Goal: Task Accomplishment & Management: Complete application form

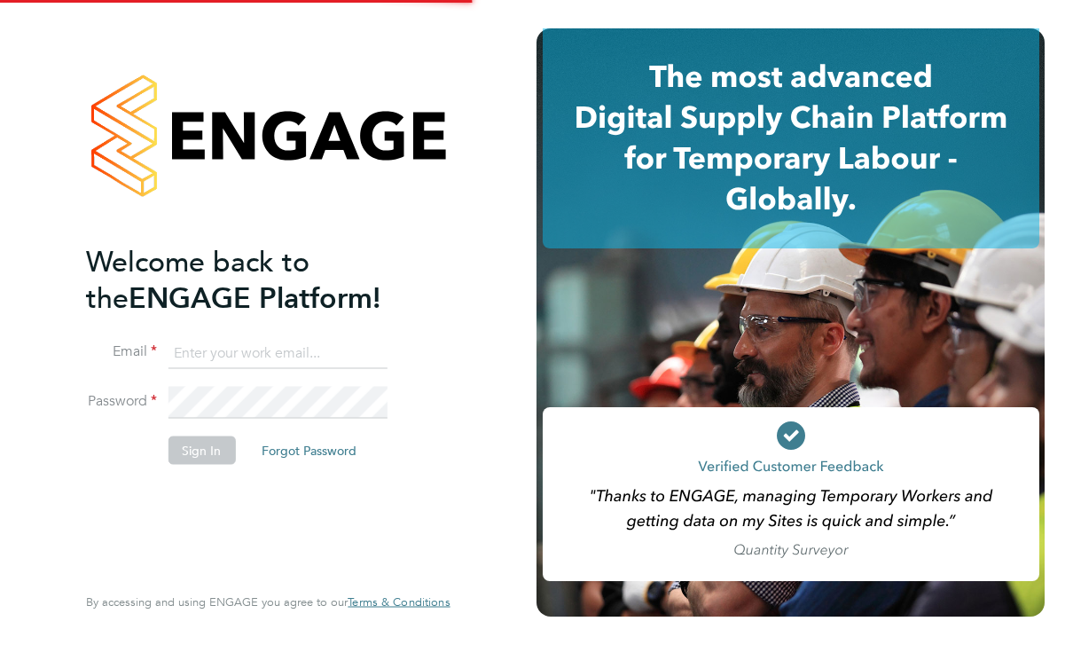
scroll to position [164, 0]
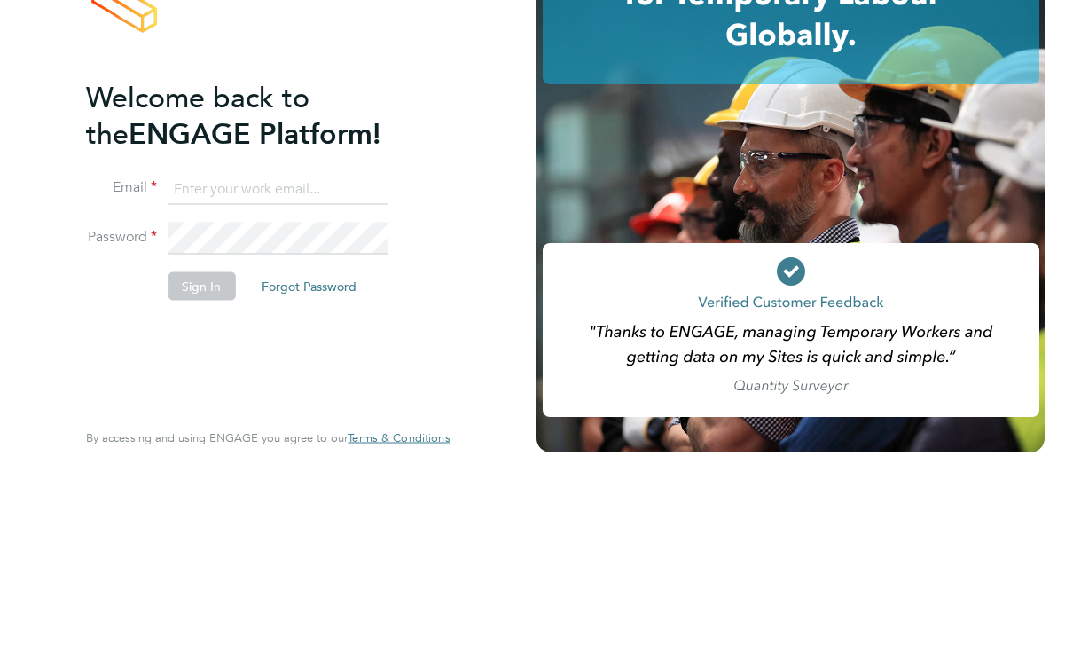
type input "[PERSON_NAME][EMAIL_ADDRESS][PERSON_NAME][DOMAIN_NAME]"
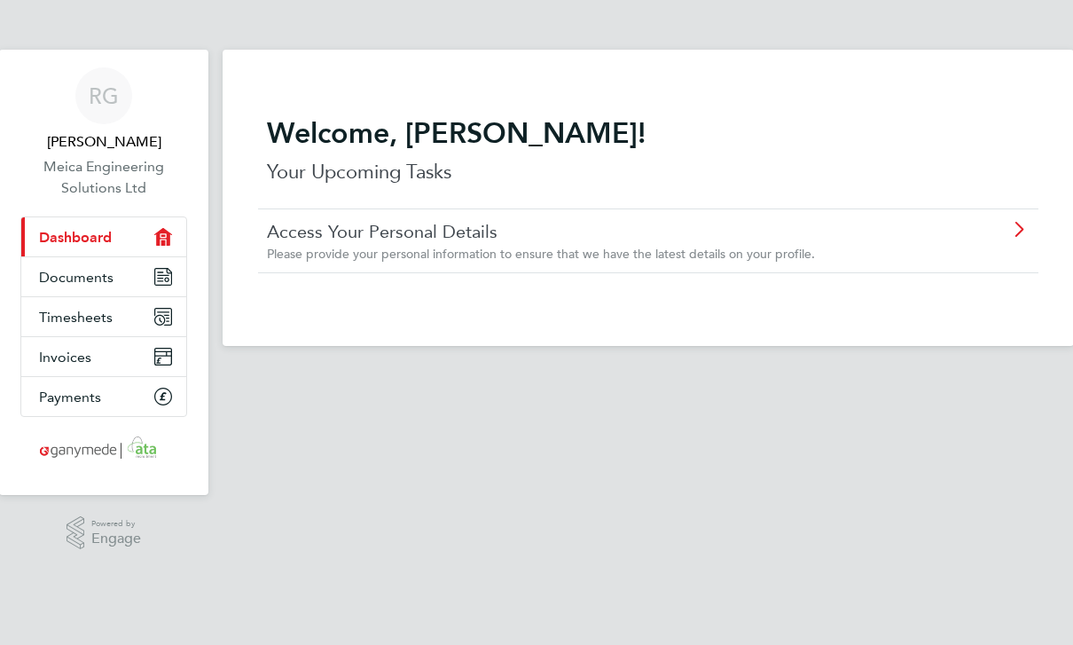
click at [80, 322] on span "Timesheets" at bounding box center [76, 317] width 74 height 17
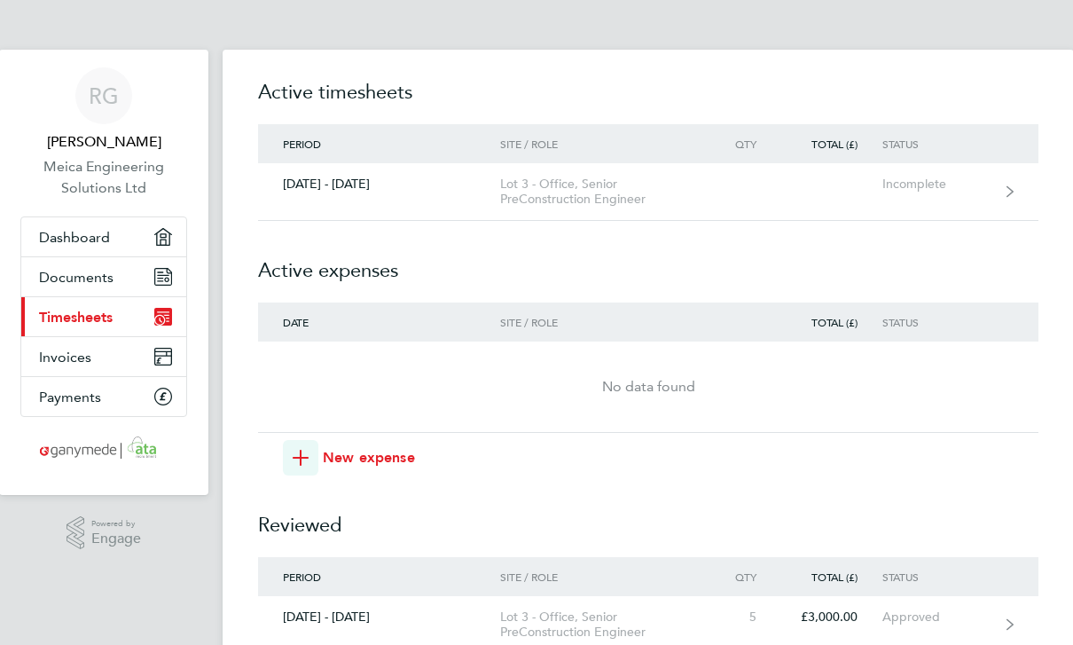
click at [912, 197] on link "25 - 31 Aug 2025 Lot 3 - Office, Senior PreConstruction Engineer Incomplete" at bounding box center [648, 192] width 780 height 58
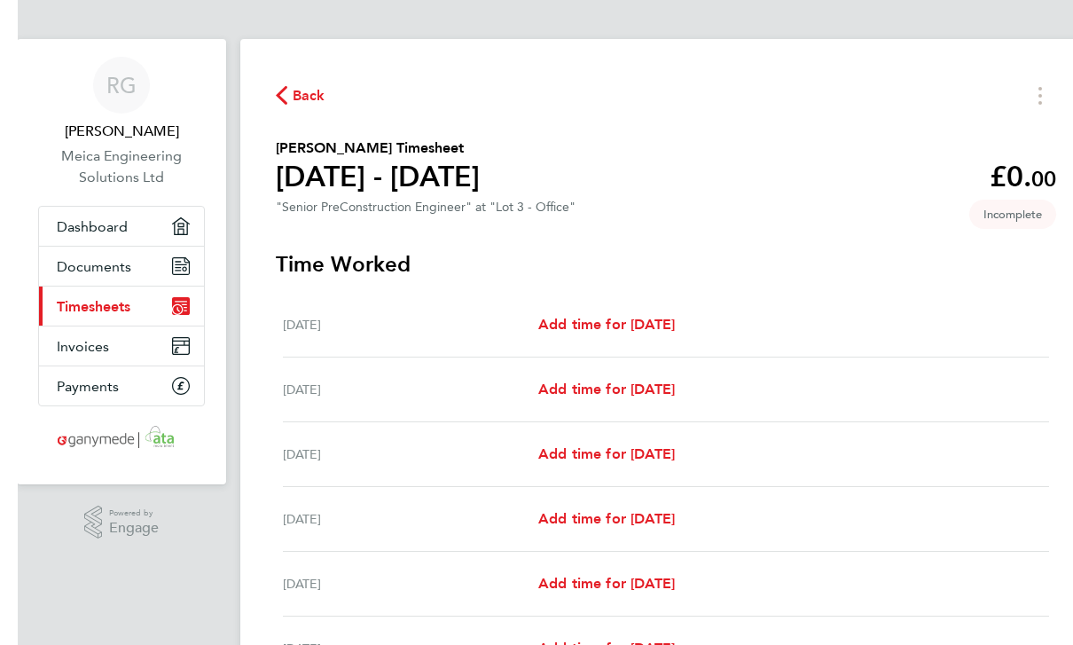
scroll to position [10, 1]
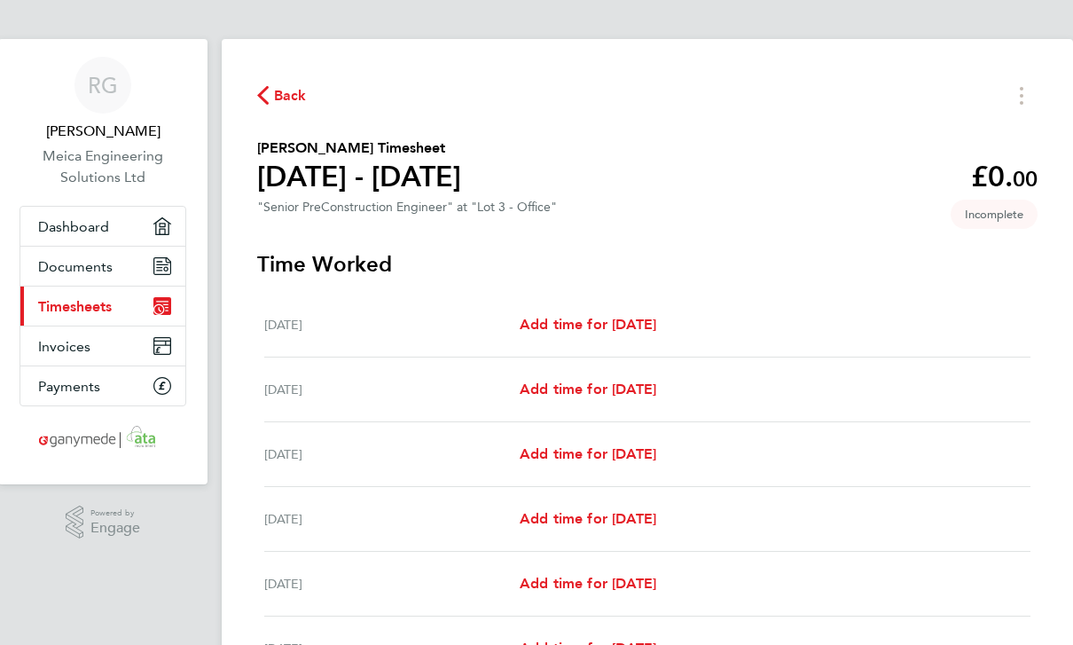
click at [656, 327] on span "Add time for Mon 25 Aug" at bounding box center [588, 325] width 137 height 17
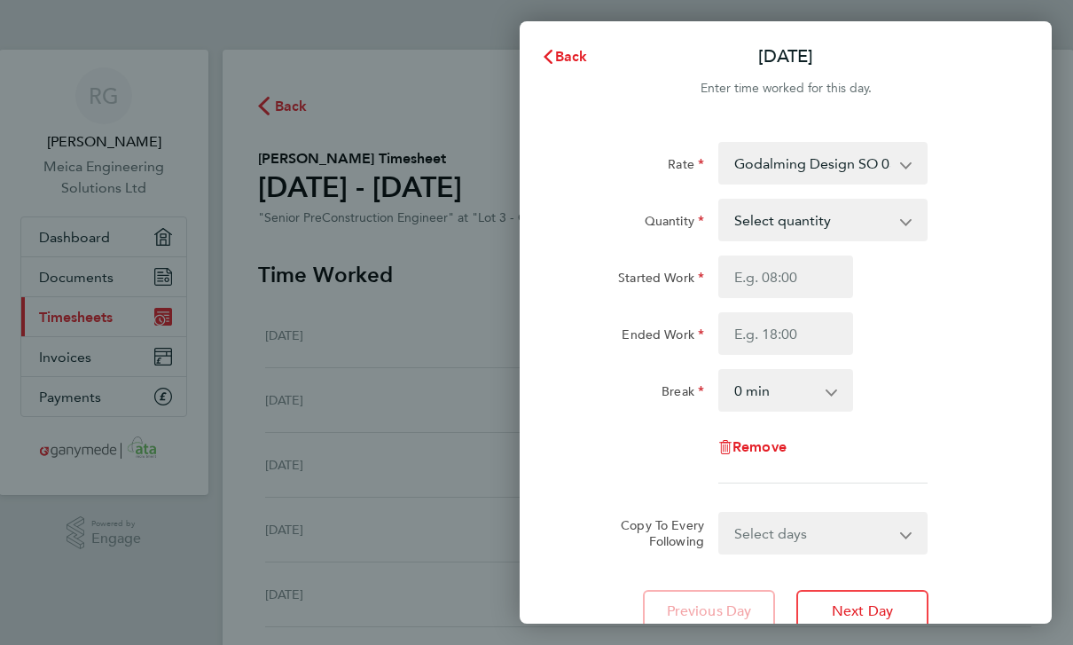
click at [904, 166] on select "Godalming Design SO 03-L705.01-E 9200108496P - 600.00 Hockford Design SO2 - 03-…" at bounding box center [812, 163] width 184 height 39
click at [919, 231] on app-icon-cross-button at bounding box center [915, 219] width 21 height 39
click at [904, 222] on select "Select quantity 0.5 1" at bounding box center [812, 219] width 184 height 39
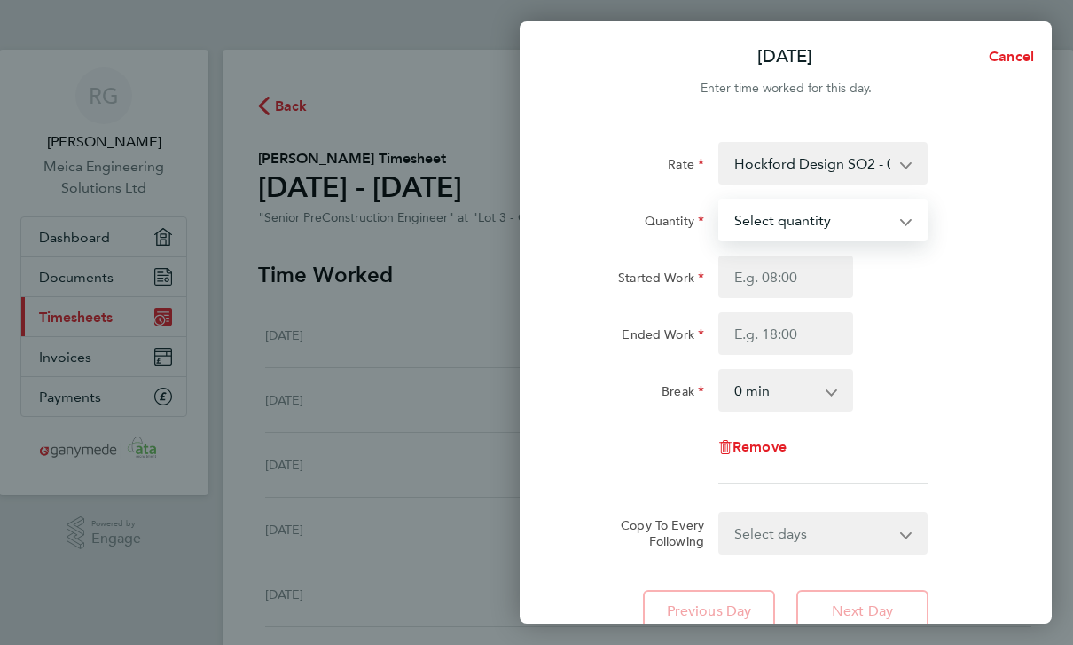
select select "1"
click at [817, 281] on input "Started Work" at bounding box center [785, 276] width 135 height 43
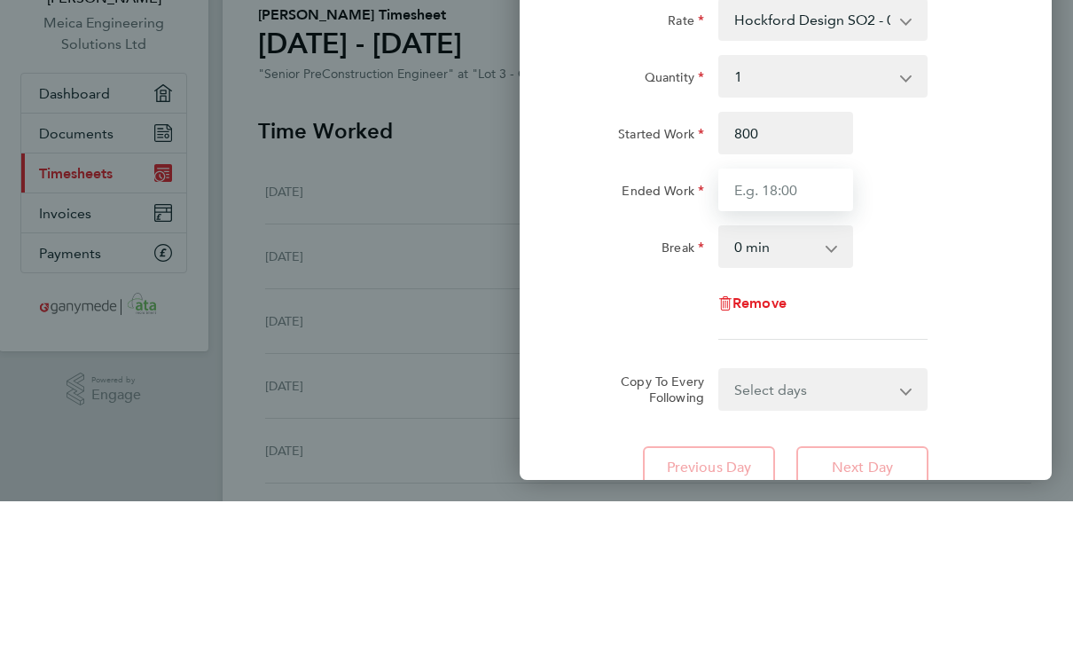
click at [795, 312] on input "Ended Work" at bounding box center [785, 333] width 135 height 43
type input "08:00"
type input "16:30"
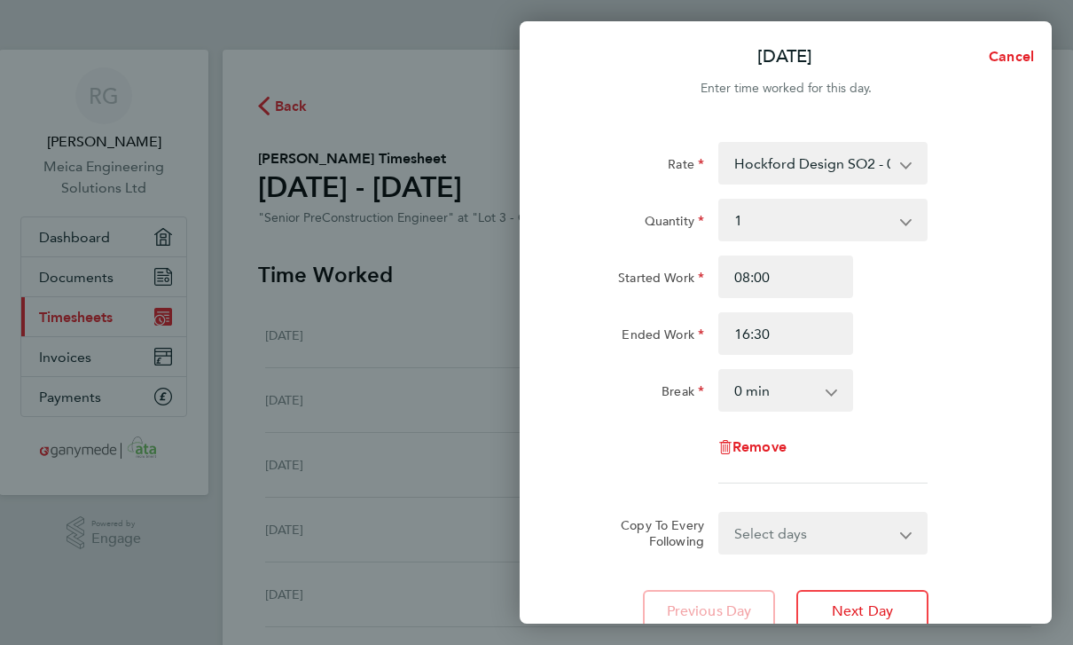
click at [829, 386] on select "0 min 15 min 30 min 45 min 60 min 75 min 90 min" at bounding box center [775, 390] width 110 height 39
select select "30"
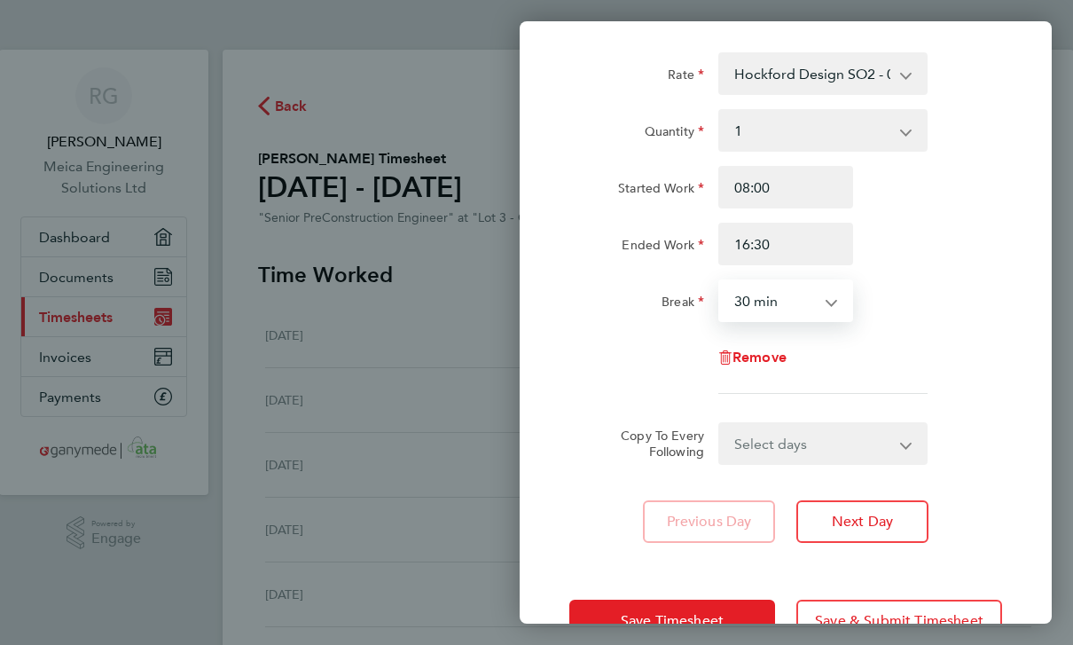
scroll to position [87, 0]
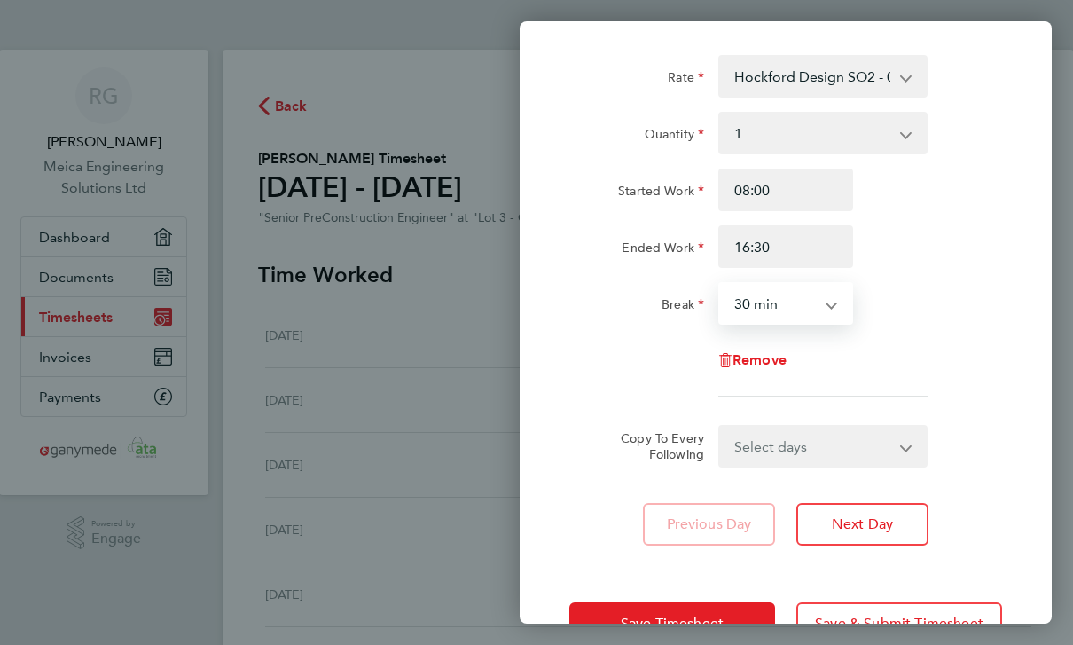
click at [892, 465] on select "Select days Day Weekday (Mon-Fri) Weekend (Sat-Sun) Tuesday Wednesday Thursday …" at bounding box center [813, 446] width 186 height 39
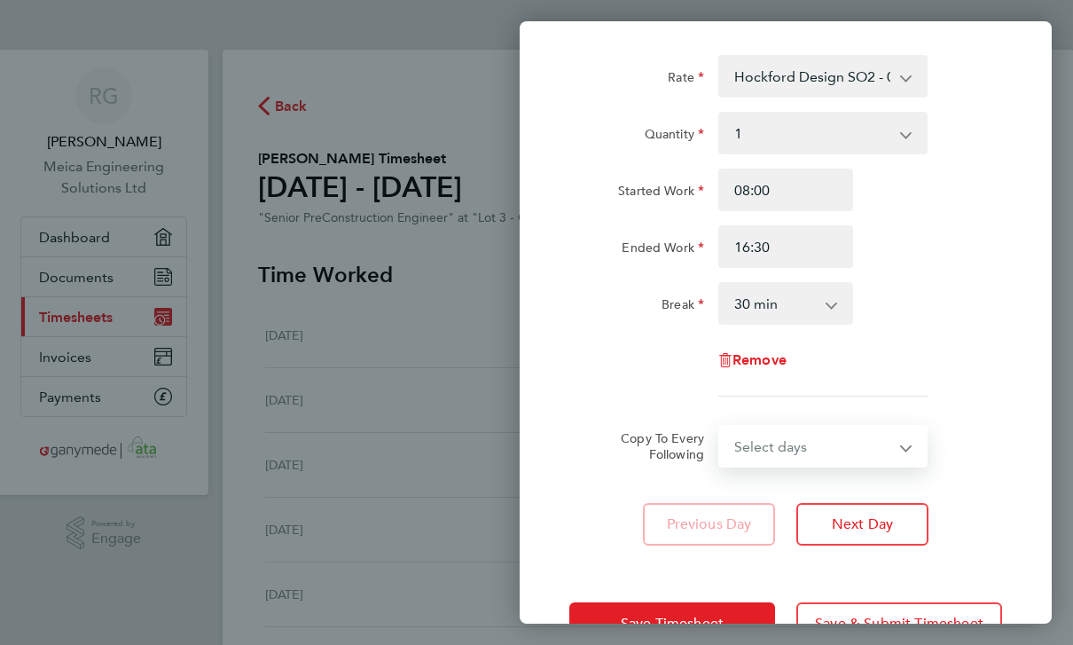
select select "WEEKDAY"
select select "2025-08-31"
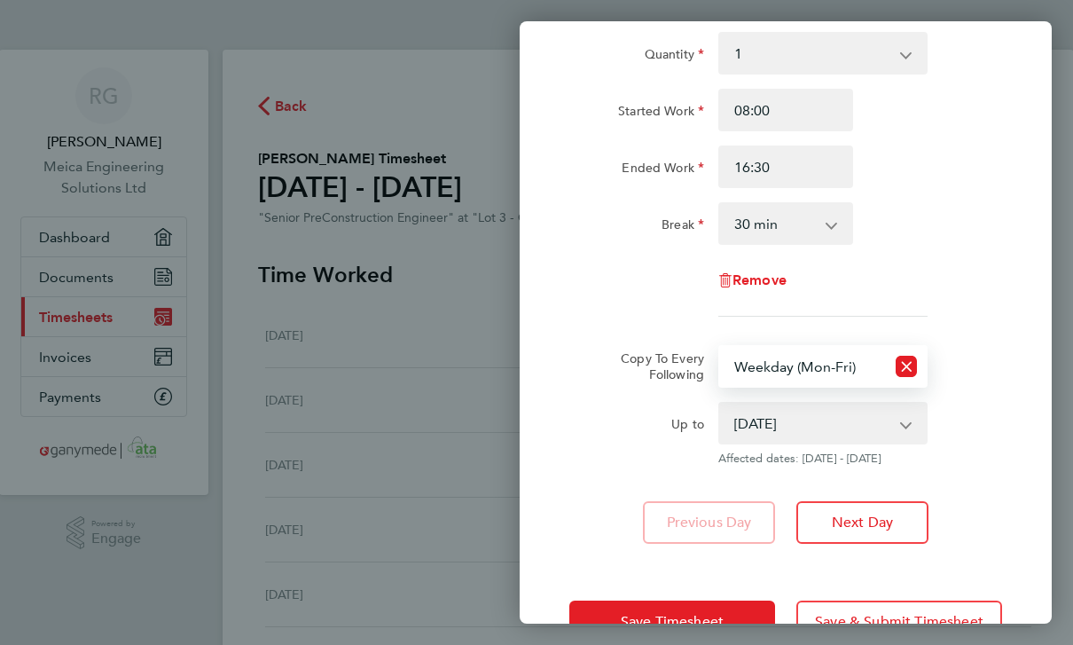
scroll to position [165, 0]
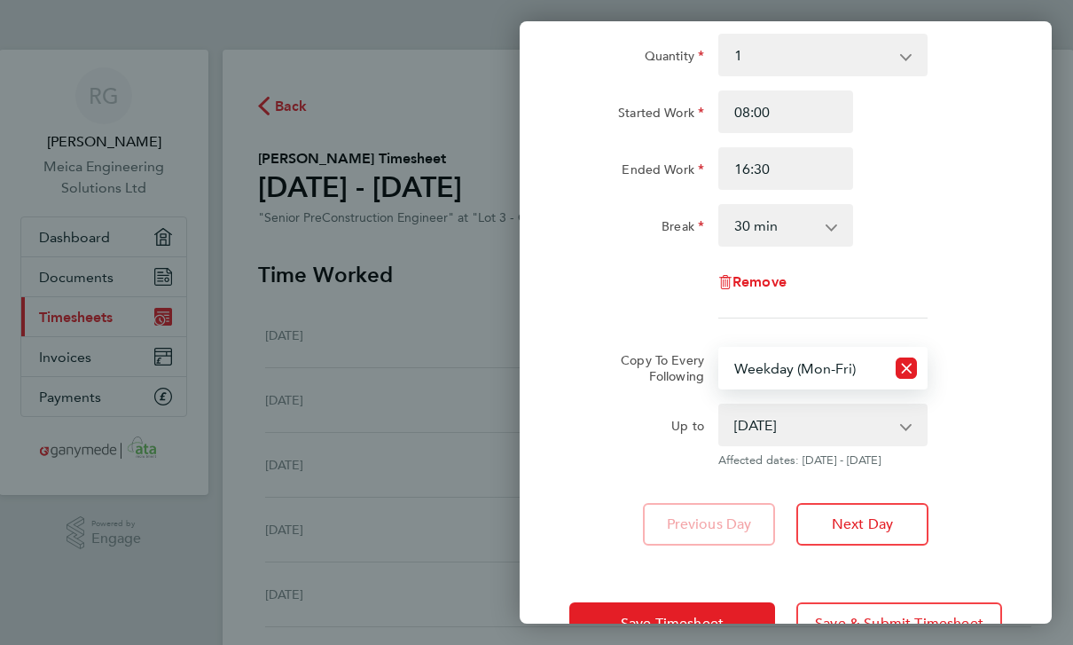
click at [740, 626] on button "Save Timesheet" at bounding box center [672, 623] width 206 height 43
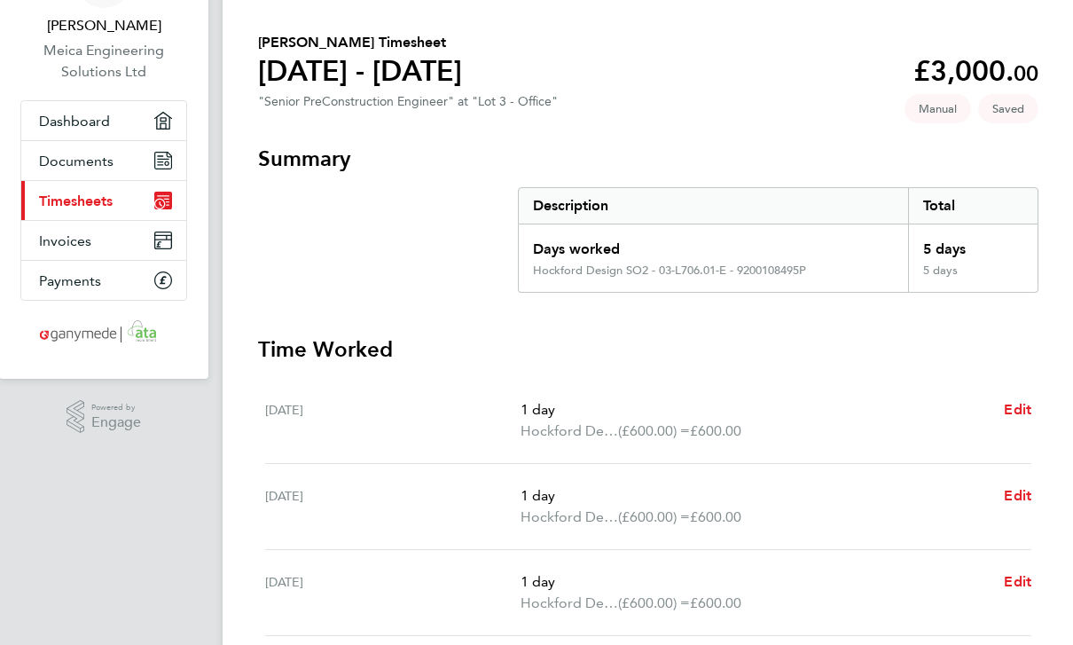
scroll to position [118, 0]
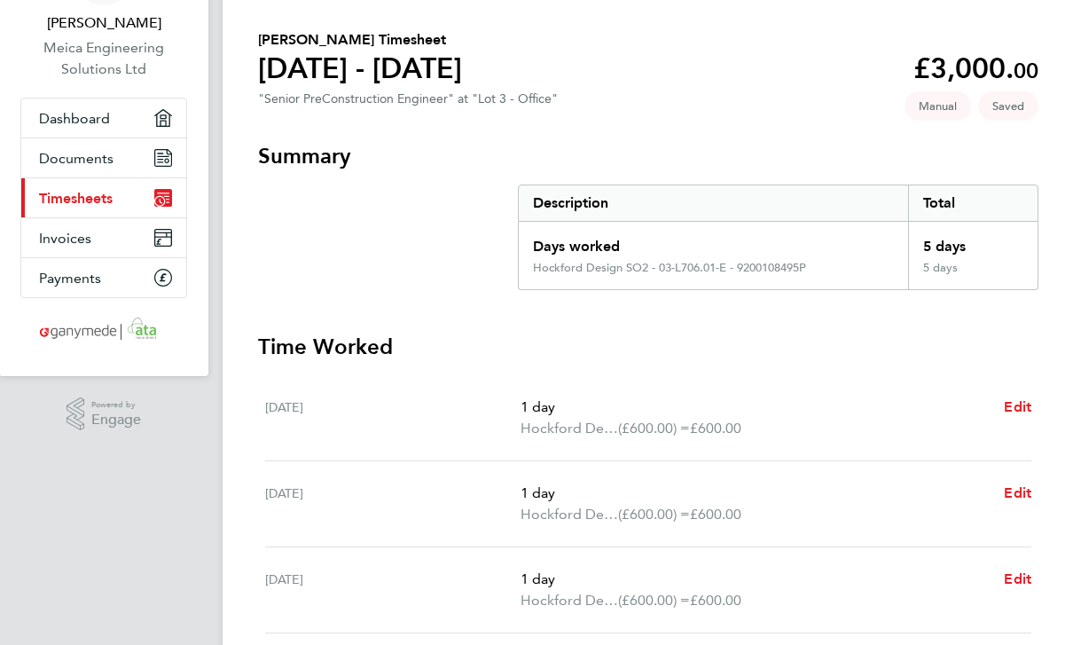
click at [1013, 411] on span "Edit" at bounding box center [1017, 407] width 27 height 17
select select "1"
select select "30"
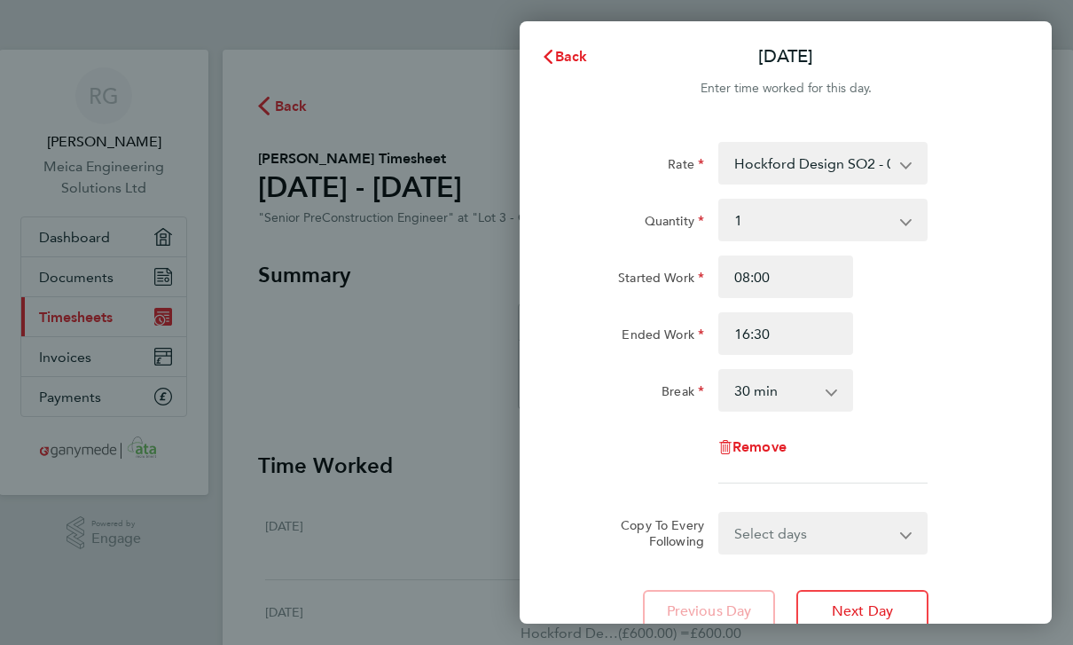
click at [774, 446] on span "Remove" at bounding box center [759, 446] width 54 height 17
select select "null"
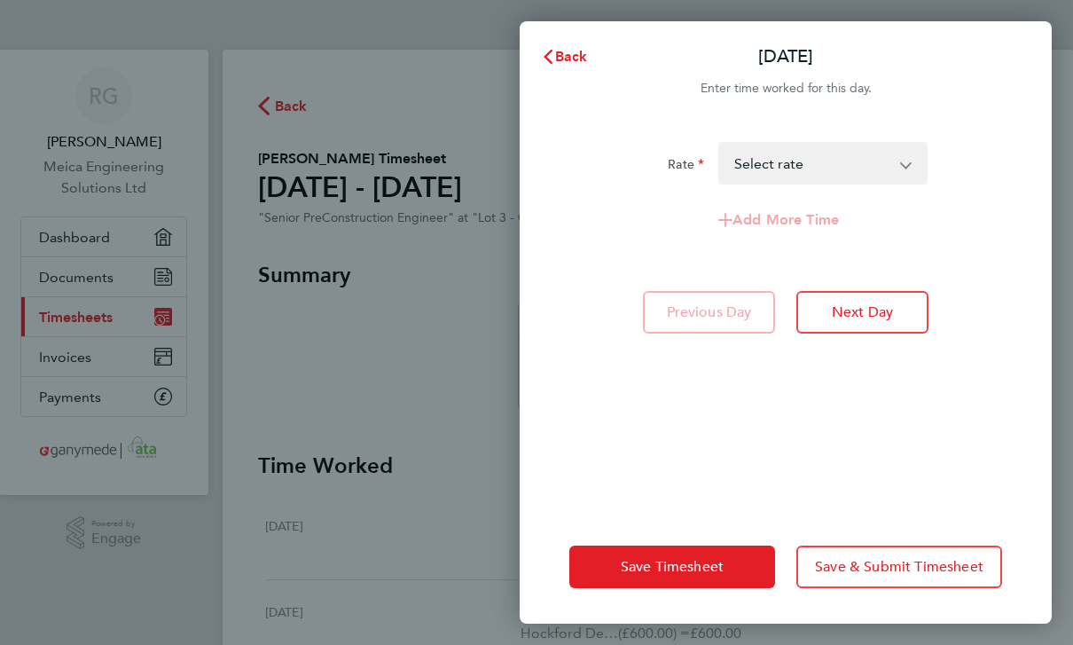
click at [726, 588] on button "Save Timesheet" at bounding box center [672, 566] width 206 height 43
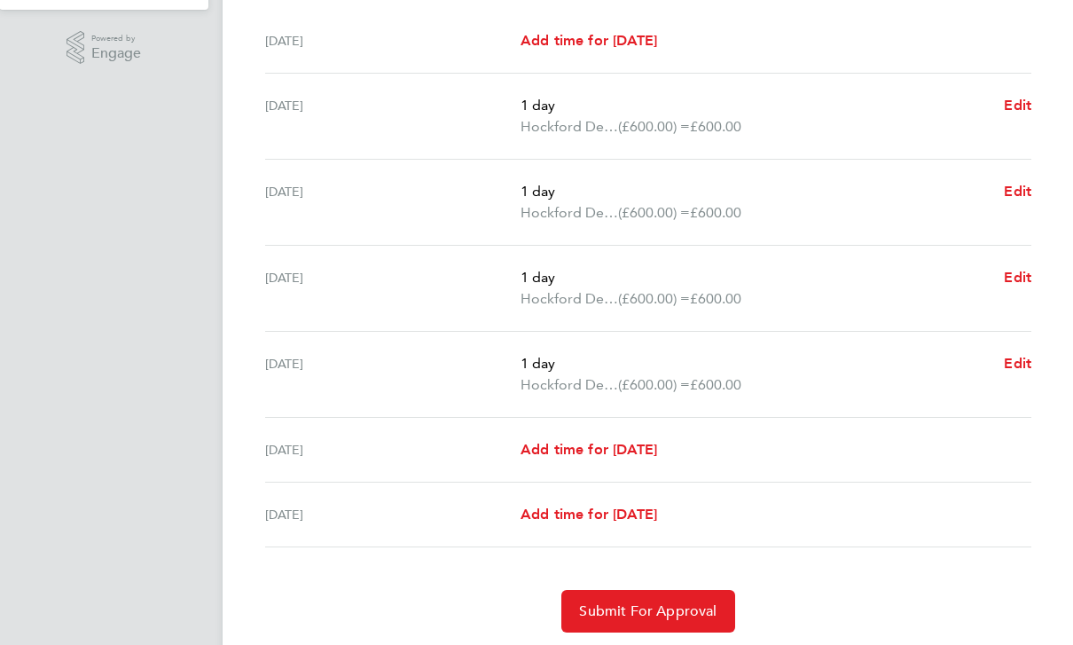
scroll to position [489, 0]
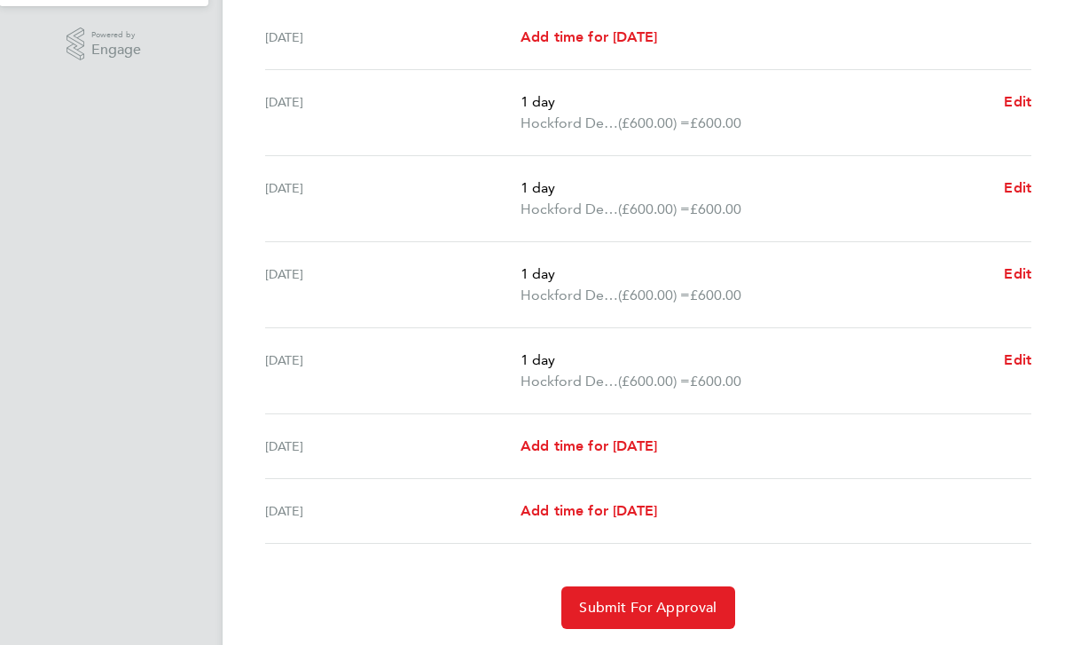
click at [691, 603] on span "Submit For Approval" at bounding box center [647, 608] width 137 height 18
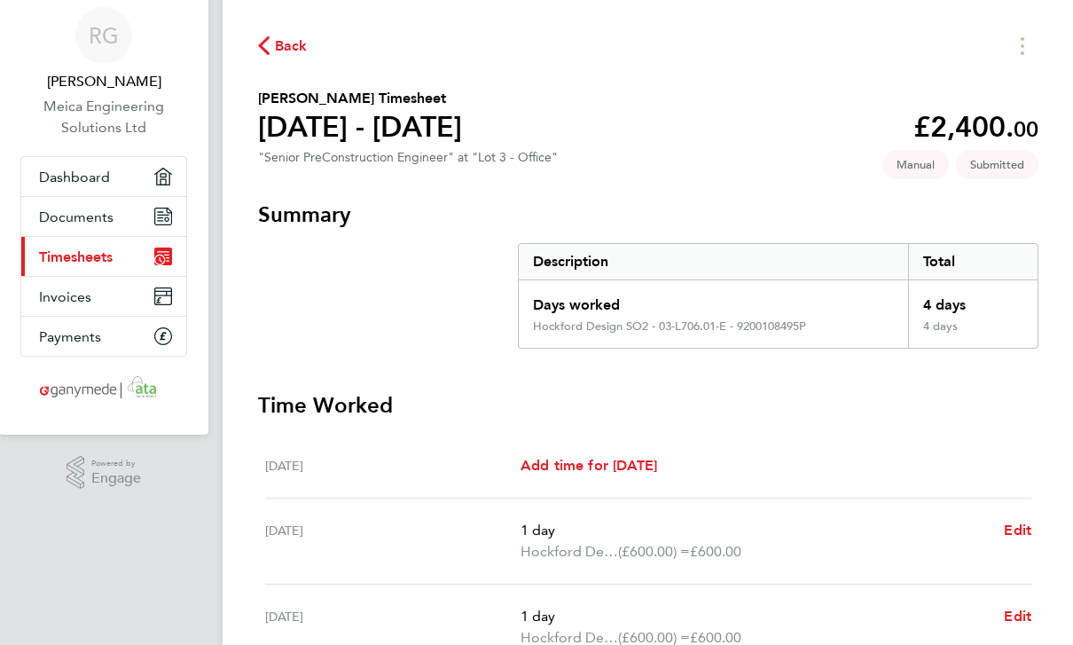
scroll to position [56, 0]
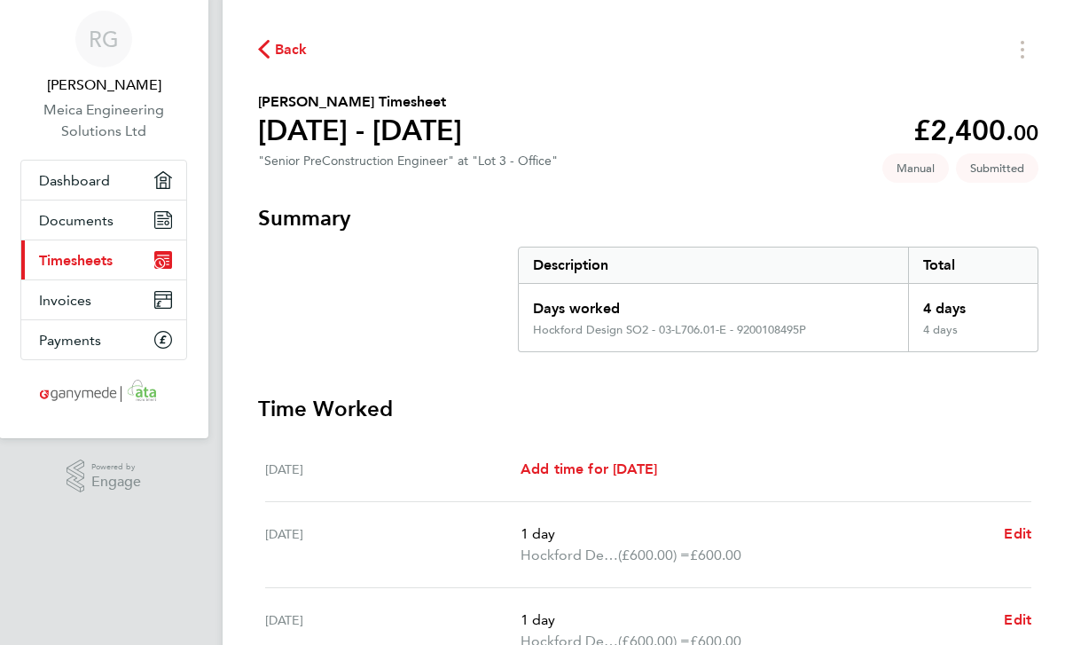
click at [302, 59] on span "Back" at bounding box center [291, 50] width 33 height 21
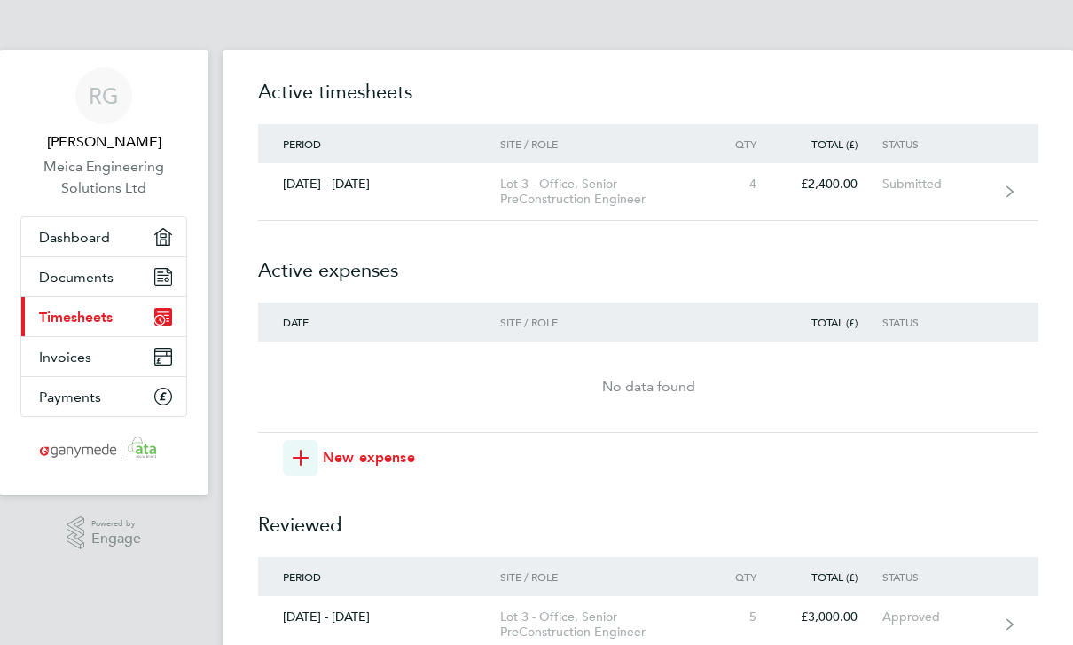
scroll to position [0, 1]
